Goal: Task Accomplishment & Management: Manage account settings

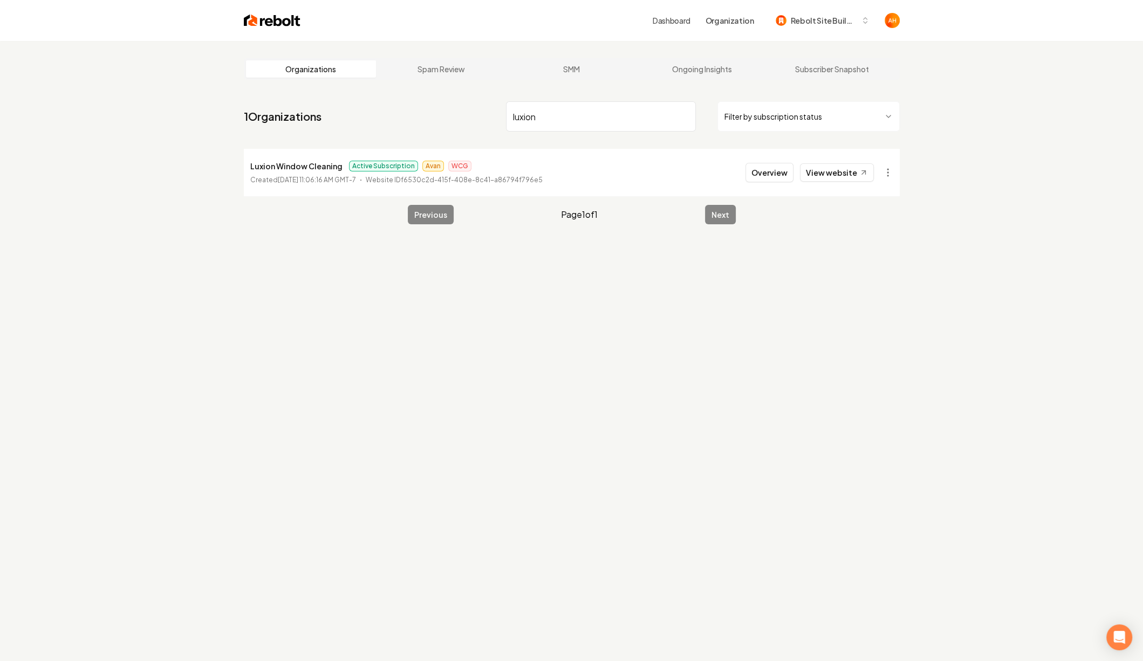
click at [555, 112] on input "luxion" at bounding box center [601, 116] width 190 height 30
type input "a"
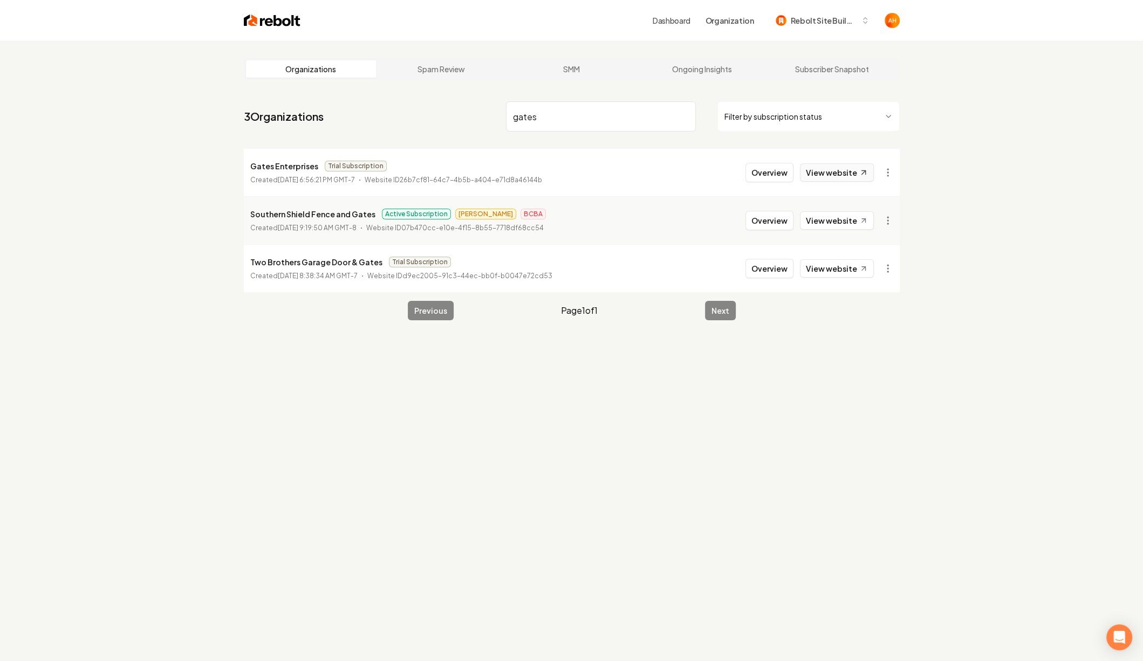
type input "gates"
click at [860, 178] on link "View website" at bounding box center [837, 172] width 74 height 18
click at [760, 166] on button "Overview" at bounding box center [769, 172] width 48 height 19
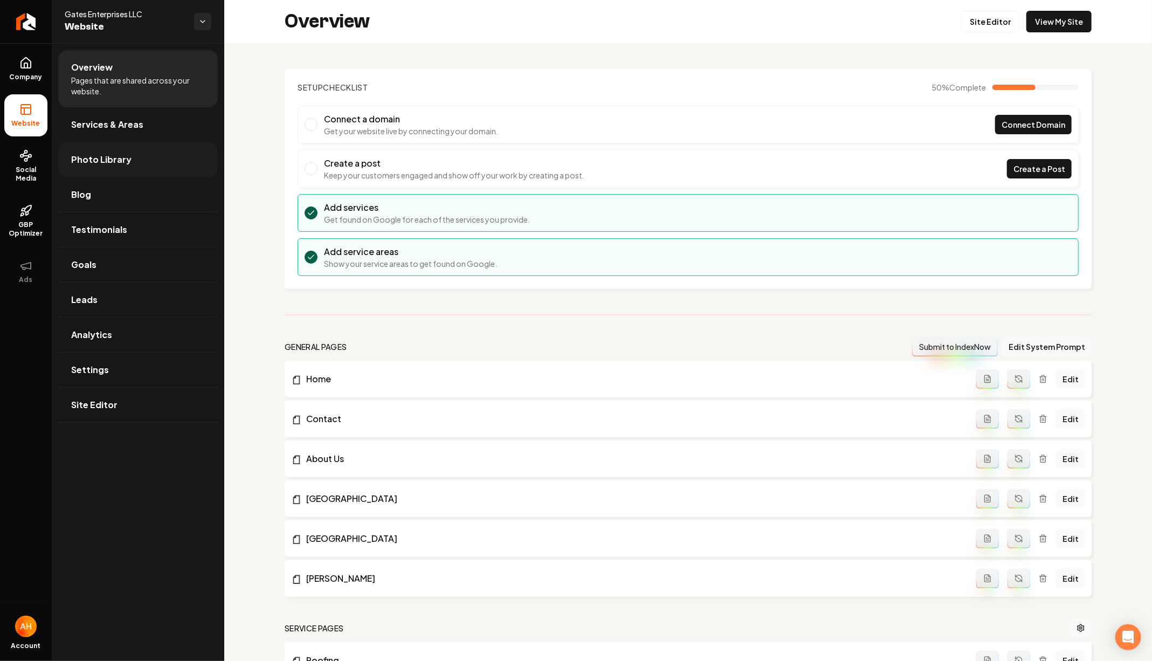
click at [144, 156] on link "Photo Library" at bounding box center [138, 159] width 160 height 35
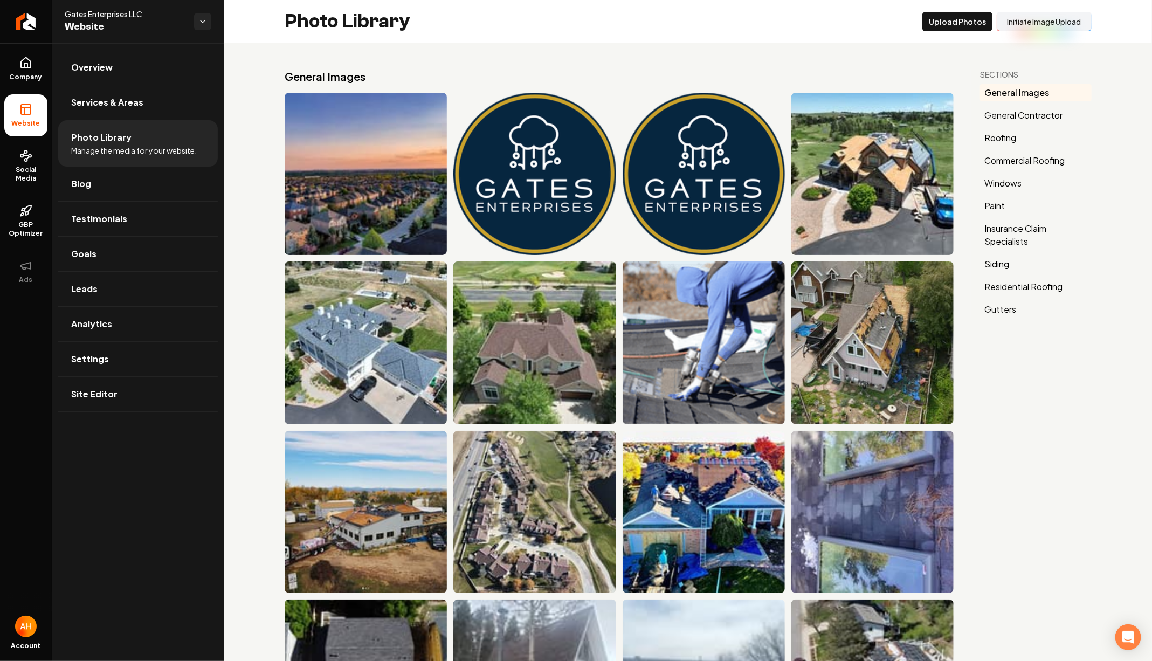
click at [28, 72] on link "Company" at bounding box center [25, 69] width 43 height 42
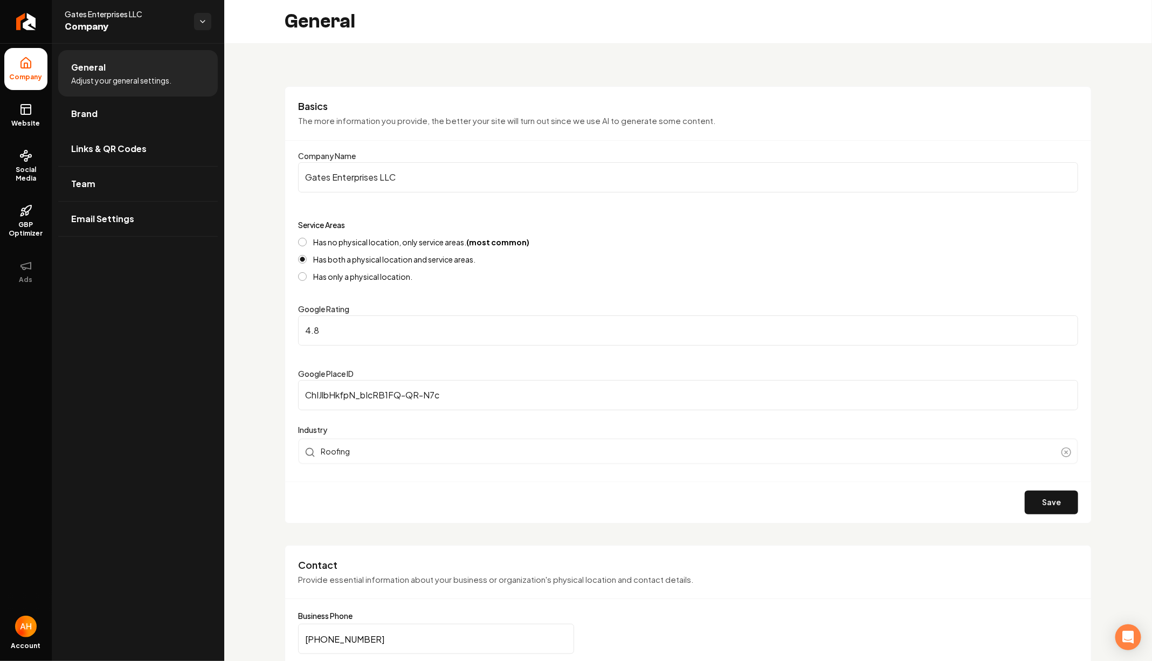
click at [471, 189] on input "Gates Enterprises LLC" at bounding box center [688, 177] width 780 height 30
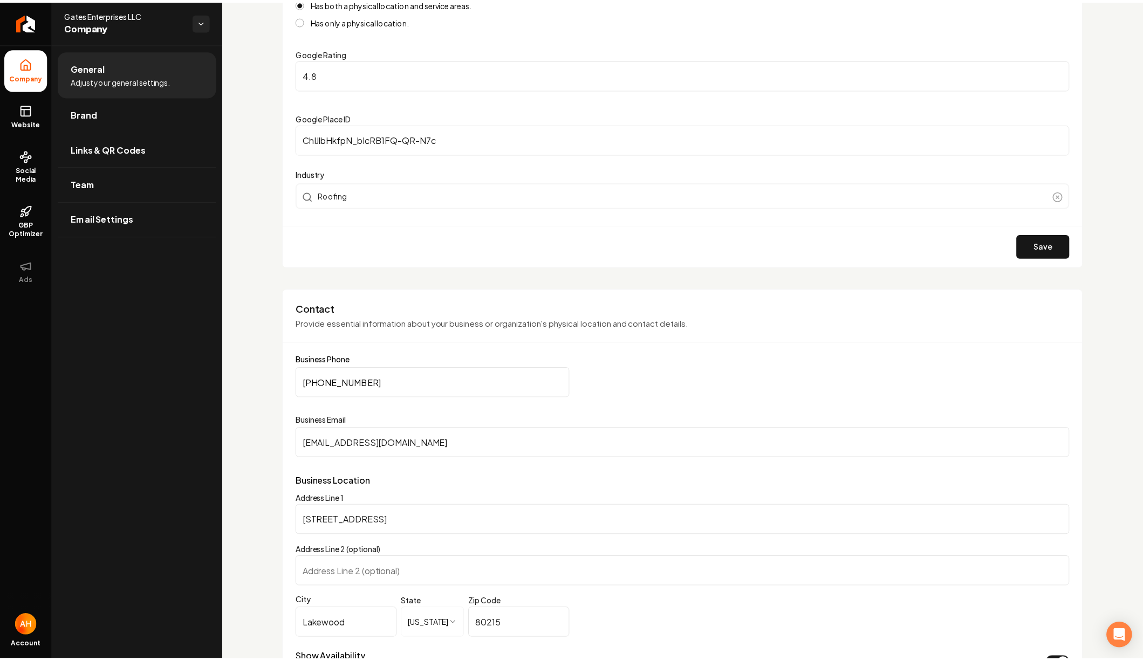
scroll to position [255, 0]
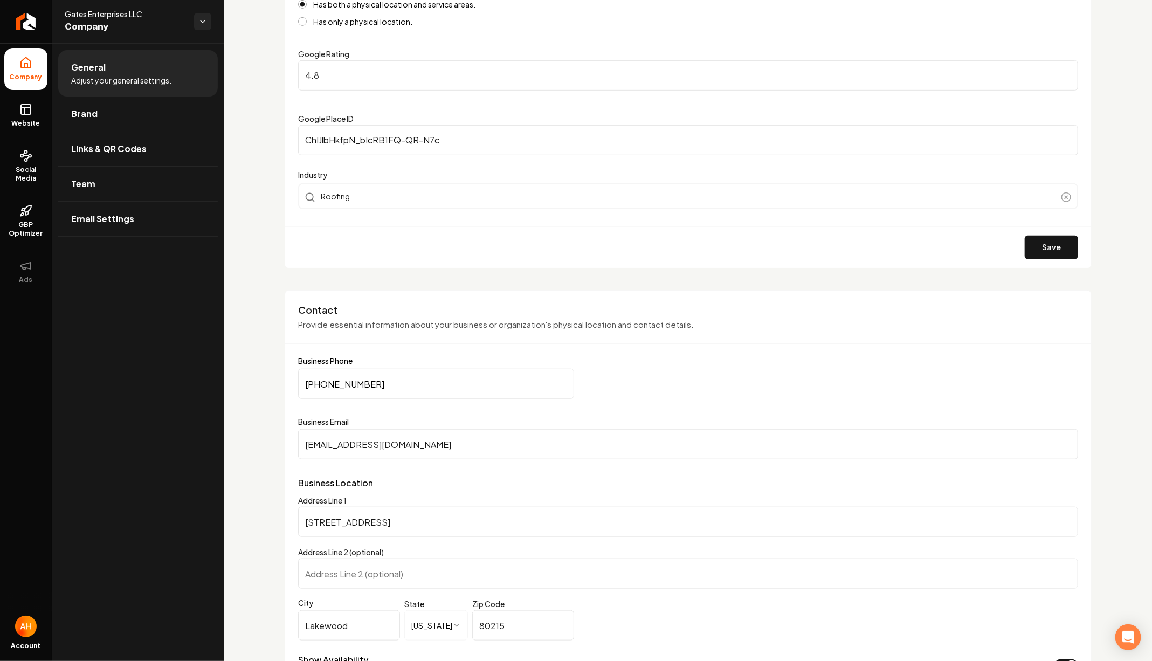
click at [470, 445] on input "[EMAIL_ADDRESS][DOMAIN_NAME]" at bounding box center [688, 444] width 780 height 30
click at [304, 115] on label "Google Place ID" at bounding box center [326, 119] width 56 height 10
click at [304, 125] on input "ChIJlbHkfpN_bIcRB1FQ-QR-N7c" at bounding box center [688, 140] width 780 height 30
click at [480, 94] on form "Company Name Gates Enterprises LLC Service Areas Has no physical location, only…" at bounding box center [688, 81] width 780 height 374
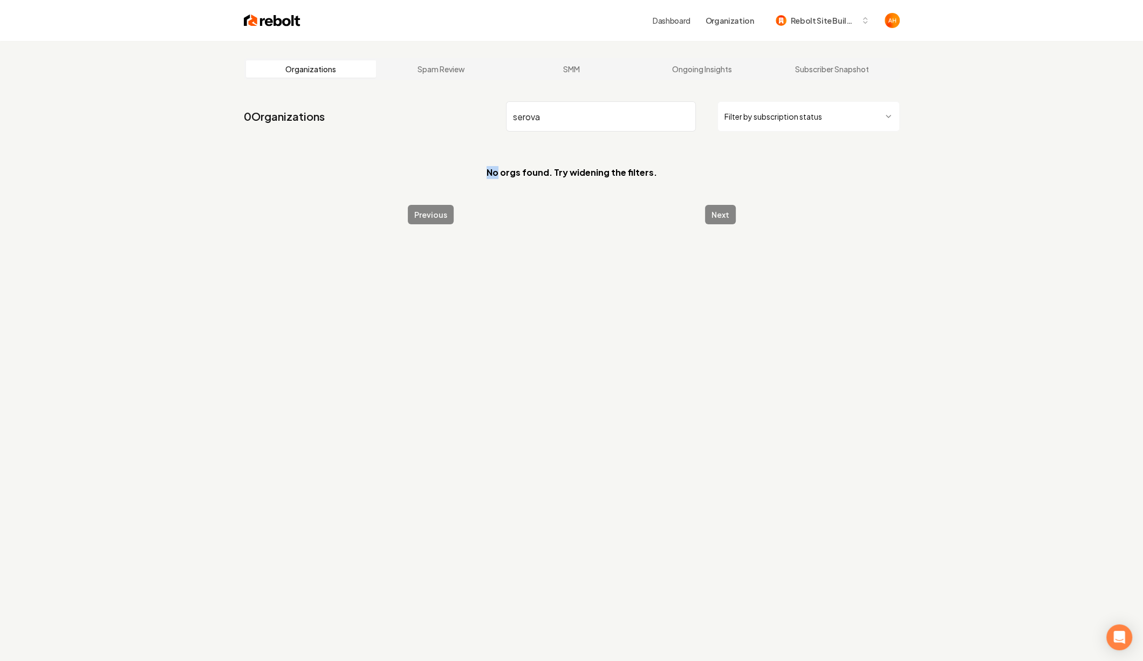
click at [277, 163] on section "No orgs found. Try widening the filters." at bounding box center [572, 172] width 656 height 47
click at [526, 120] on input "serova" at bounding box center [601, 116] width 190 height 30
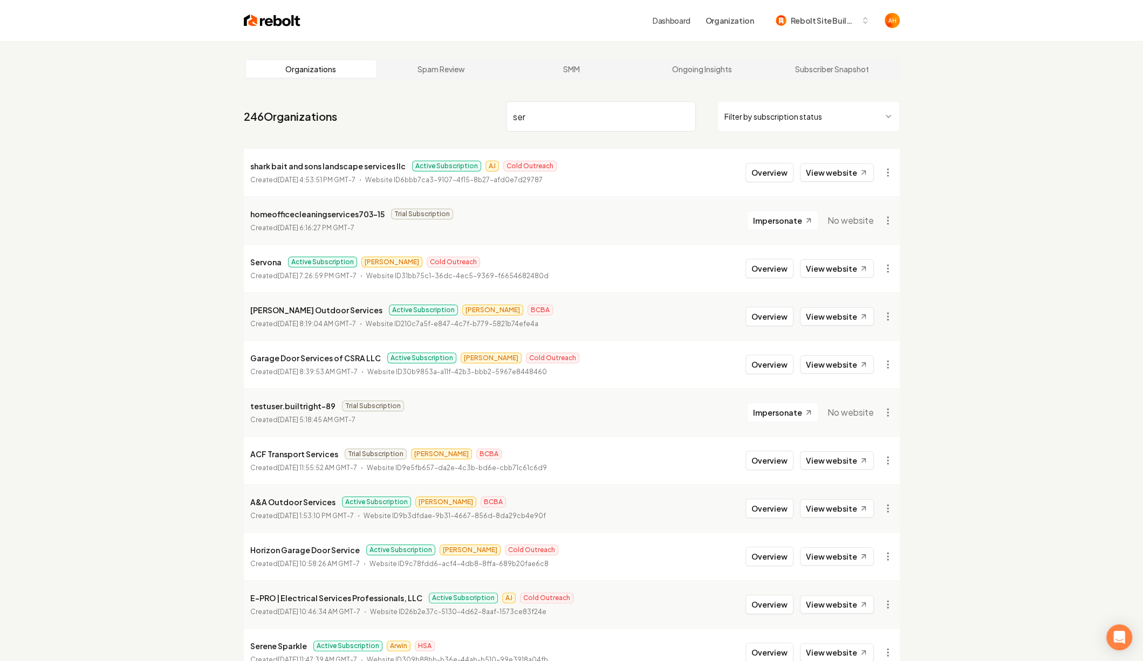
click at [270, 257] on p "Servona" at bounding box center [265, 262] width 31 height 13
copy p "Servona"
drag, startPoint x: 584, startPoint y: 106, endPoint x: 587, endPoint y: 80, distance: 26.1
click at [584, 106] on input "ser" at bounding box center [601, 116] width 190 height 30
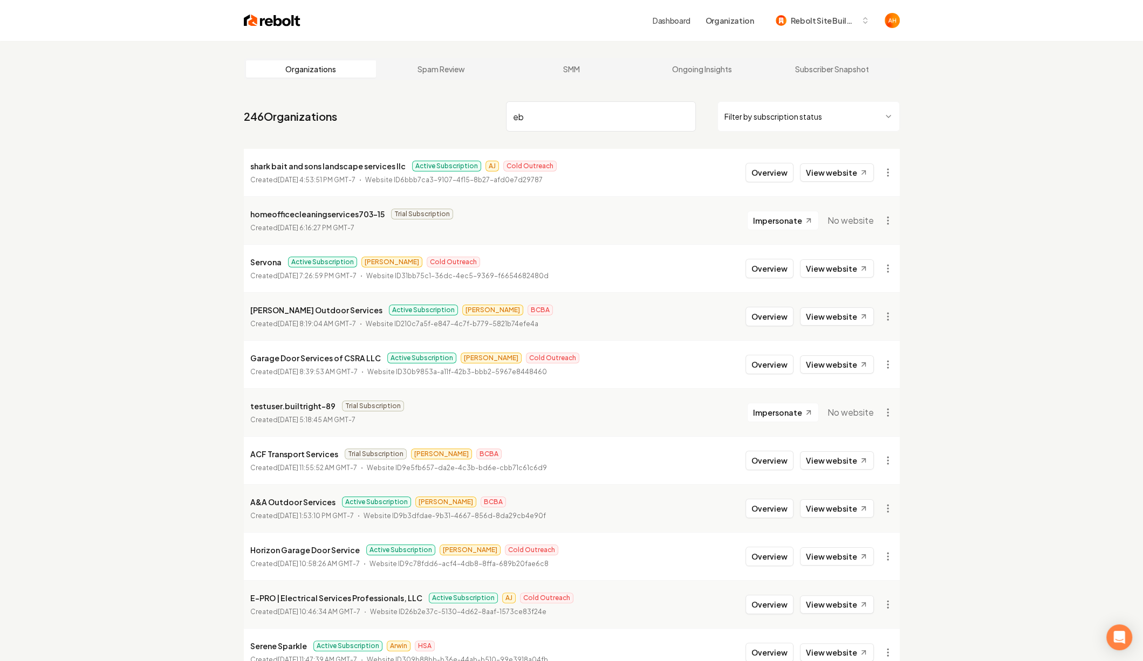
type input "e"
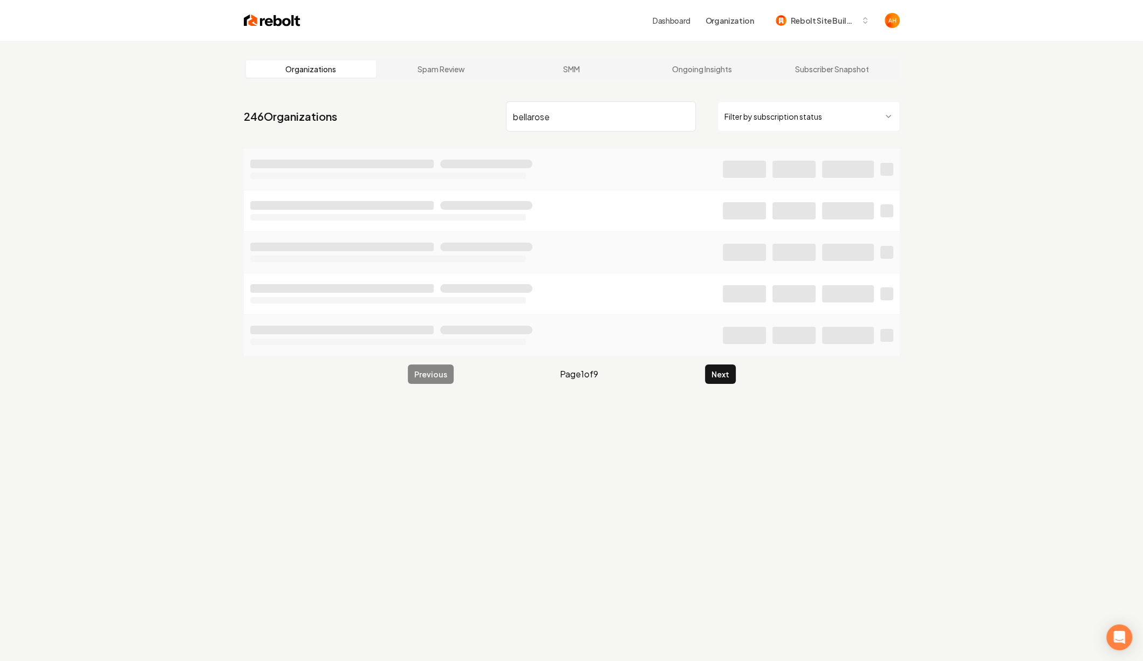
type input "bellarose"
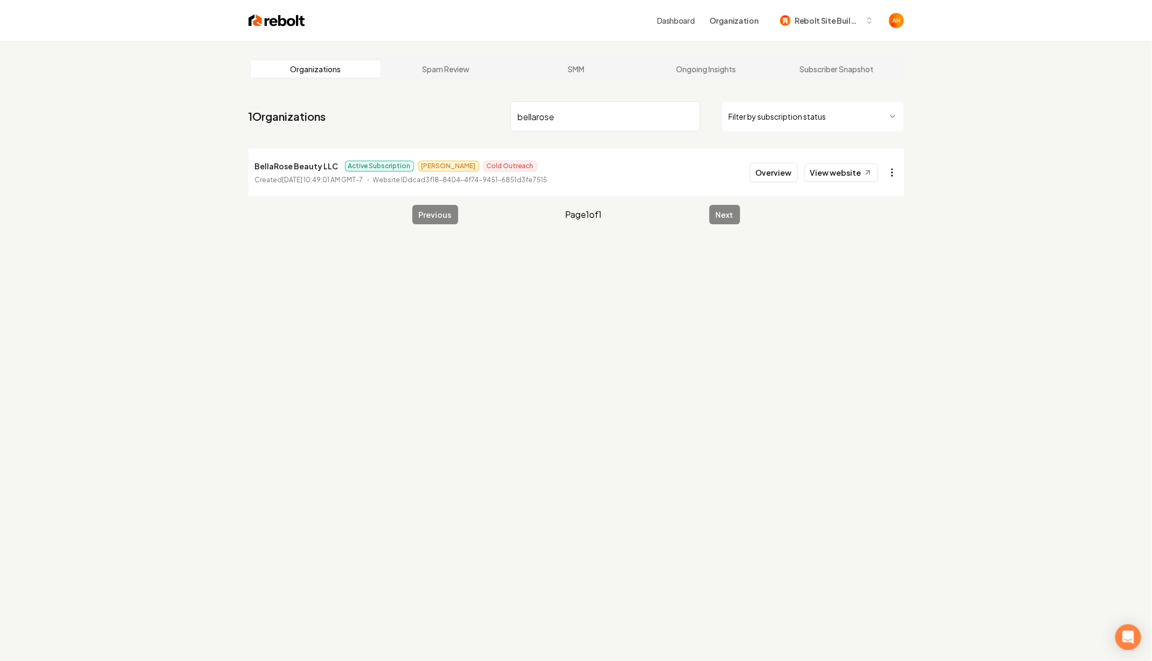
click at [893, 169] on html "Dashboard Organization Rebolt Site Builder Organizations Spam Review SMM Ongoin…" at bounding box center [576, 330] width 1152 height 661
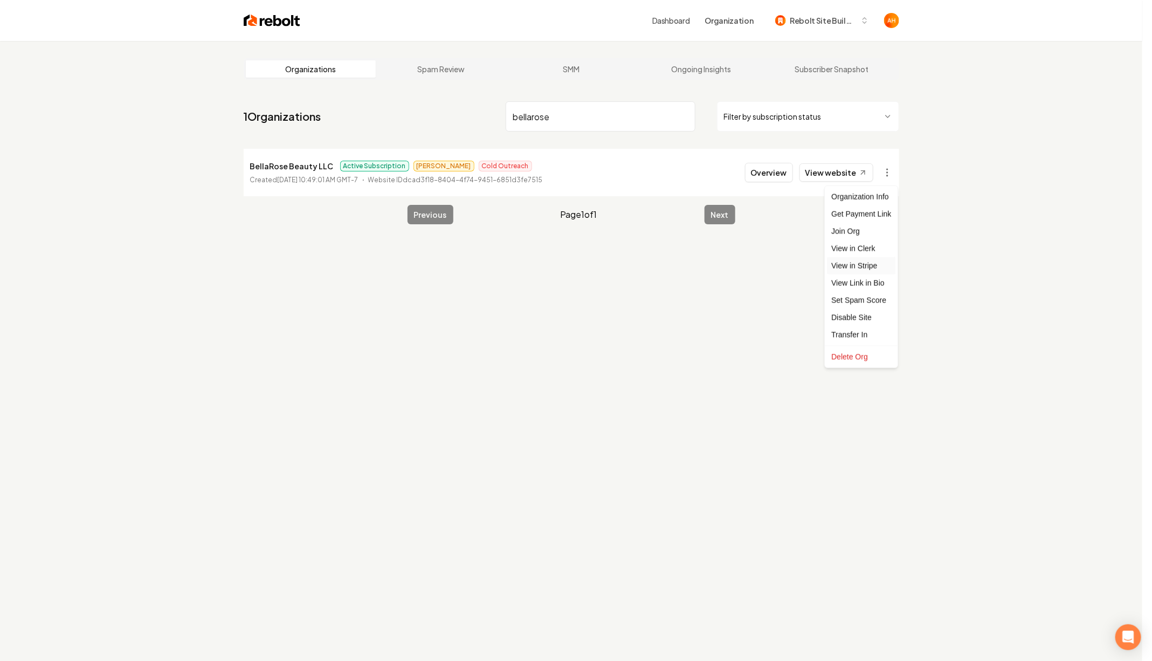
click at [850, 264] on link "View in Stripe" at bounding box center [861, 265] width 68 height 17
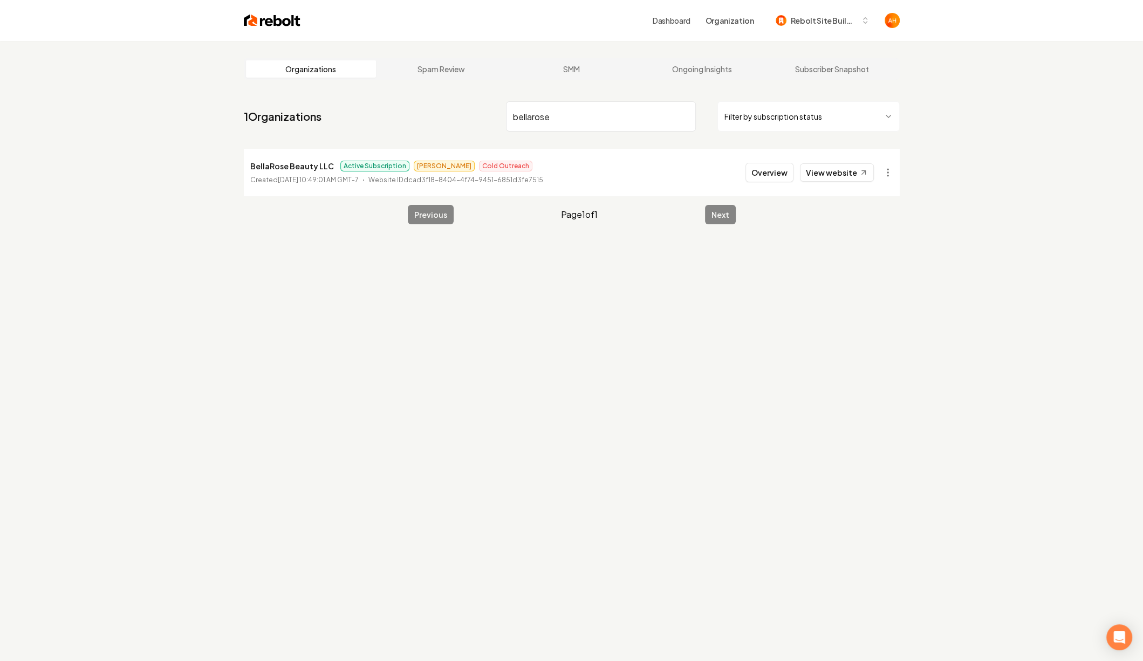
click at [292, 167] on p "BellaRose Beauty LLC" at bounding box center [292, 166] width 84 height 13
copy p "BellaRose Beauty LLC"
click at [292, 167] on p "BellaRose Beauty LLC" at bounding box center [292, 166] width 84 height 13
